Goal: Information Seeking & Learning: Learn about a topic

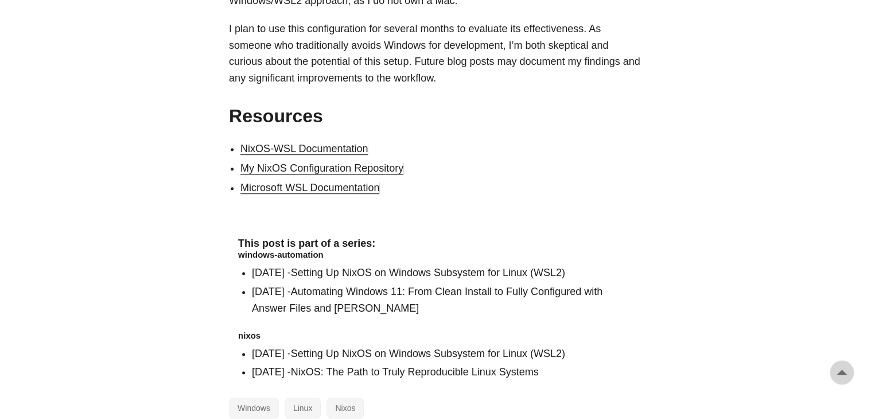
scroll to position [2570, 0]
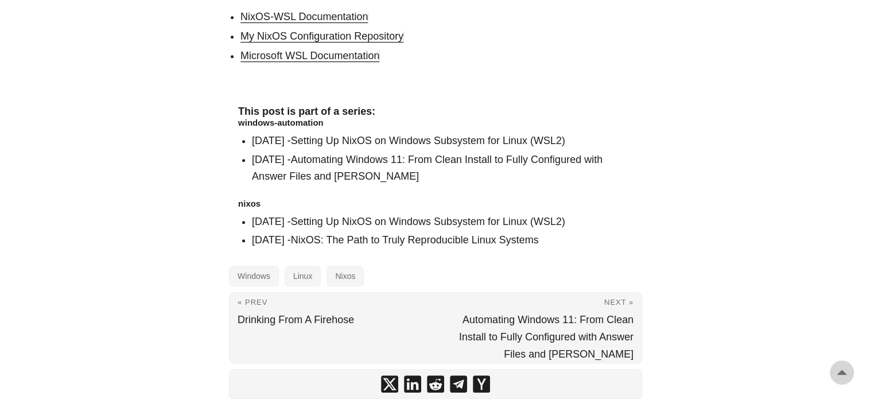
click at [360, 135] on link "Setting Up NixOS on Windows Subsystem for Linux (WSL2)" at bounding box center [428, 140] width 274 height 11
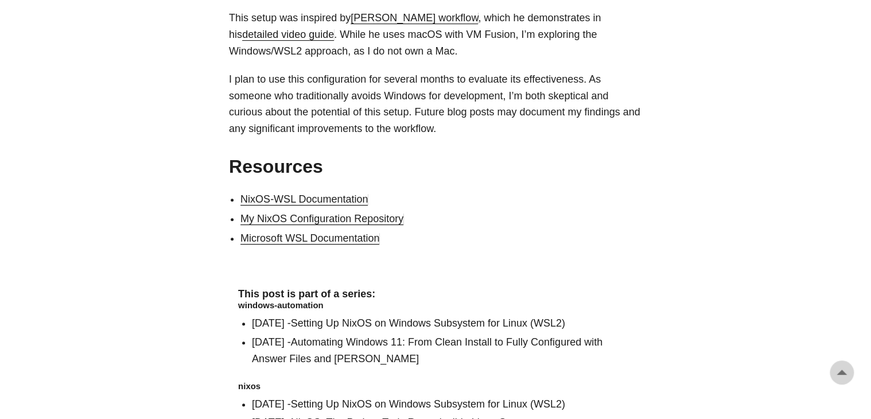
scroll to position [2570, 0]
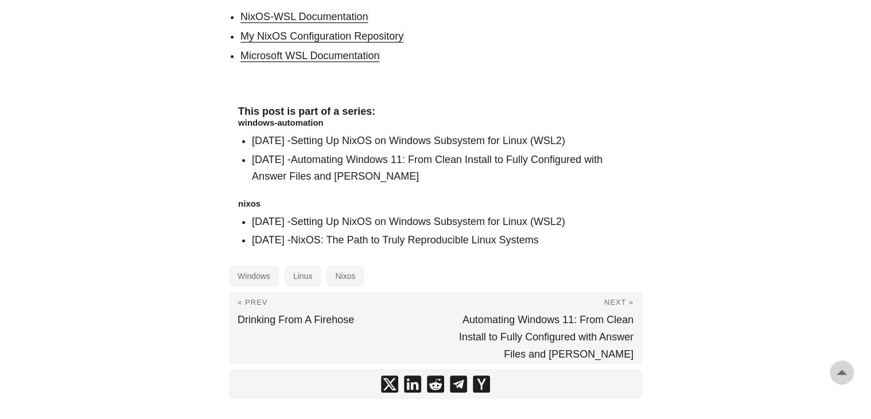
click at [367, 154] on link "Automating Windows 11: From Clean Install to Fully Configured with Answer Files…" at bounding box center [427, 168] width 351 height 28
